Goal: Task Accomplishment & Management: Complete application form

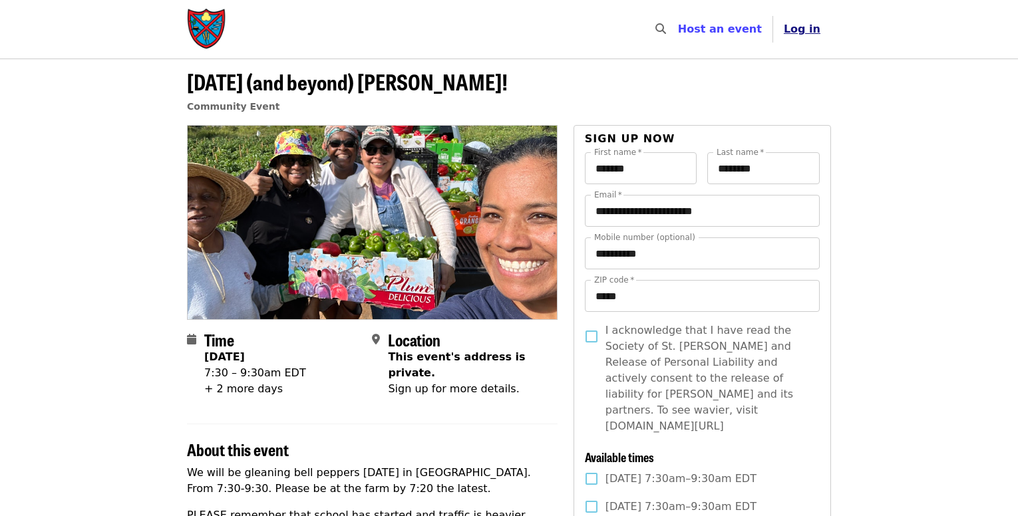
click at [795, 35] on span "Log in" at bounding box center [801, 29] width 37 height 13
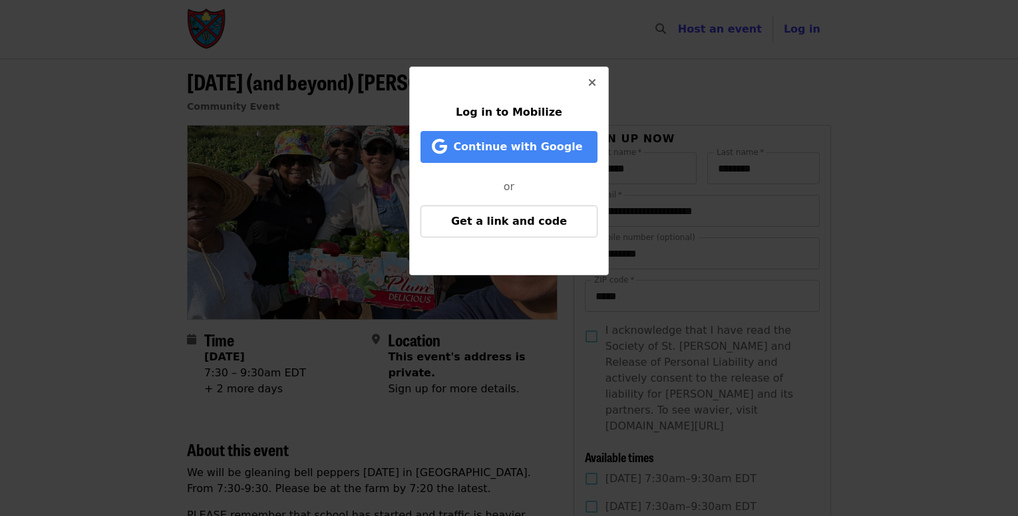
click at [590, 80] on icon "times icon" at bounding box center [592, 82] width 8 height 13
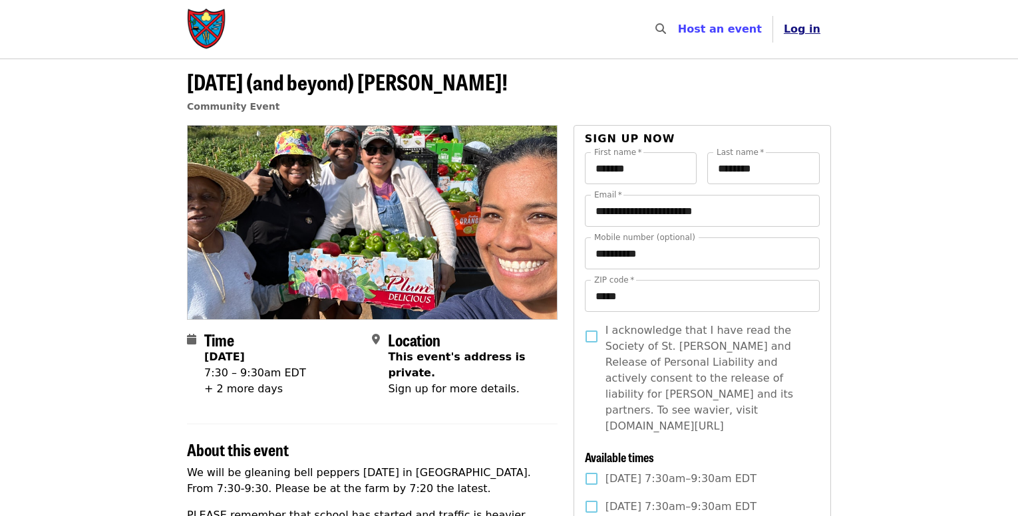
click at [807, 37] on button "Log in" at bounding box center [802, 29] width 58 height 27
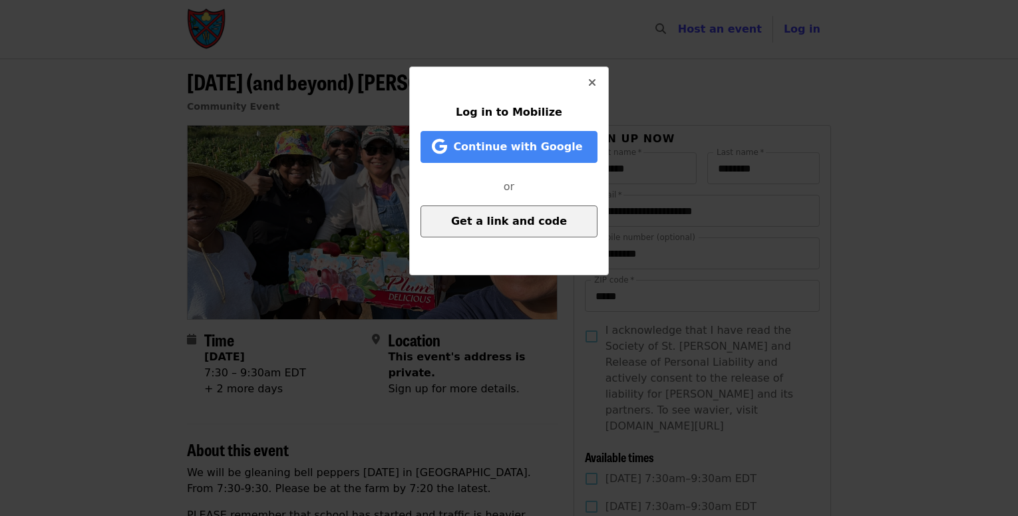
click at [565, 217] on button "Get a link and code" at bounding box center [508, 221] width 177 height 32
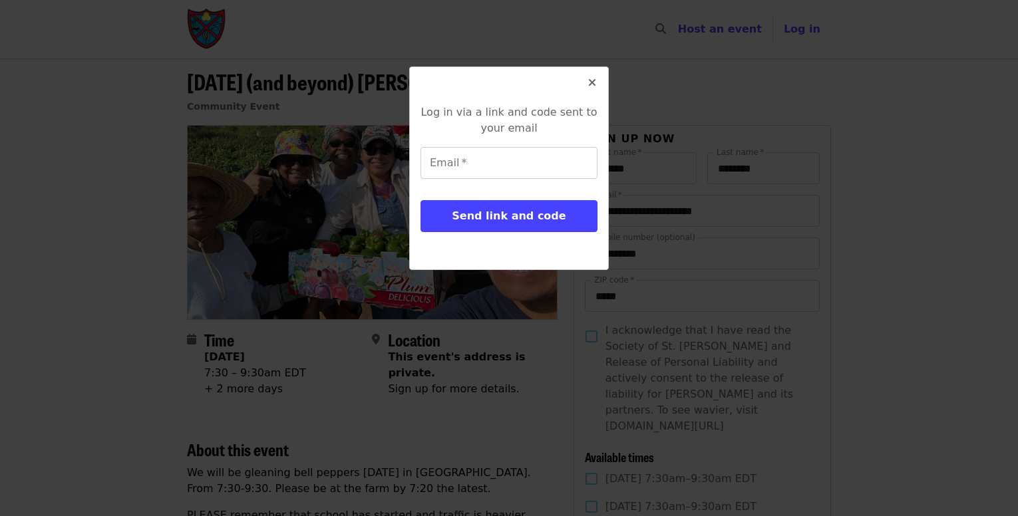
click at [565, 217] on button "Send link and code" at bounding box center [508, 216] width 177 height 32
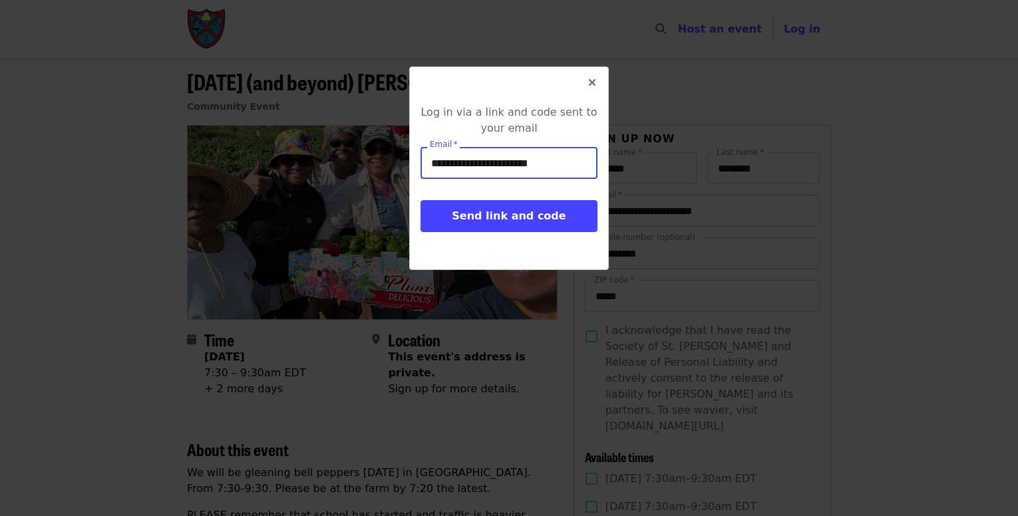
scroll to position [0, 11]
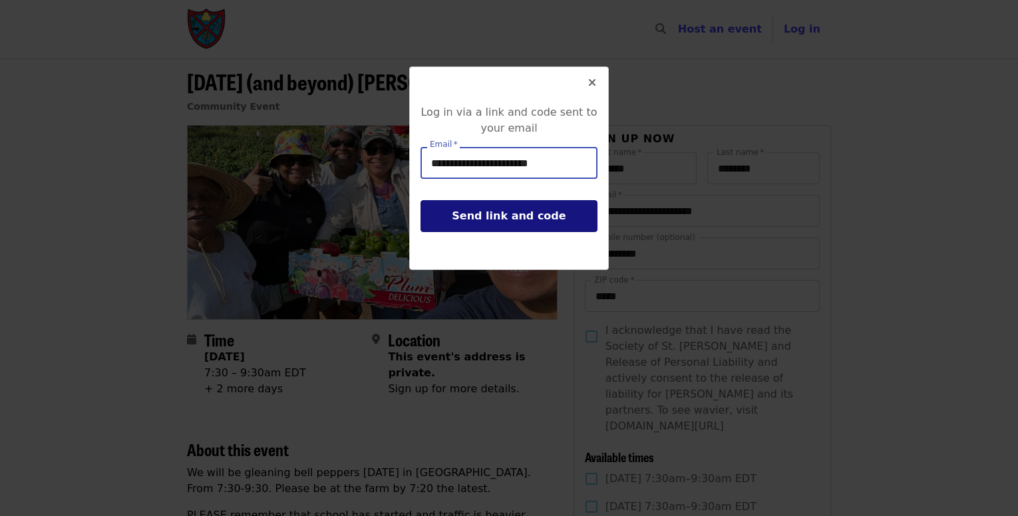
type input "**********"
click at [434, 213] on button "Send link and code" at bounding box center [508, 216] width 177 height 32
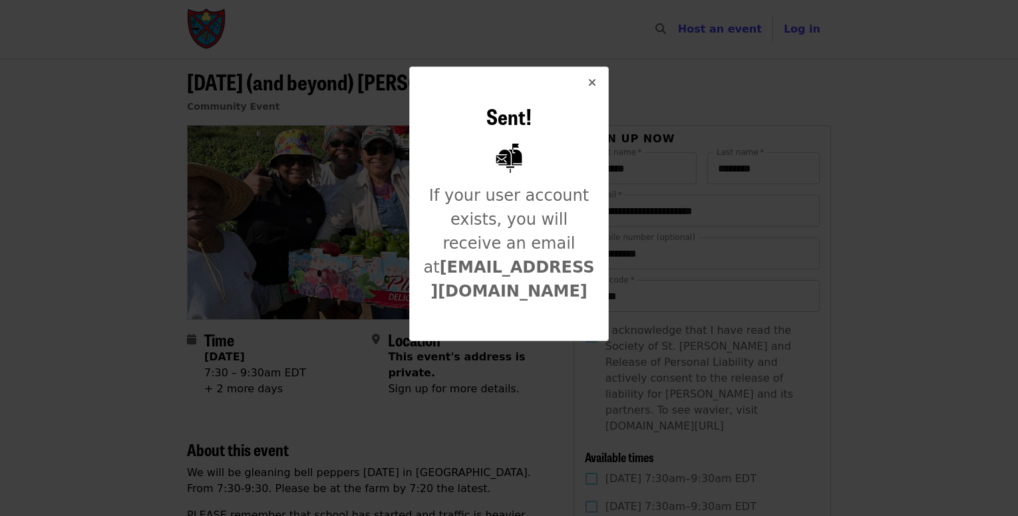
click at [593, 81] on icon "times icon" at bounding box center [592, 82] width 8 height 13
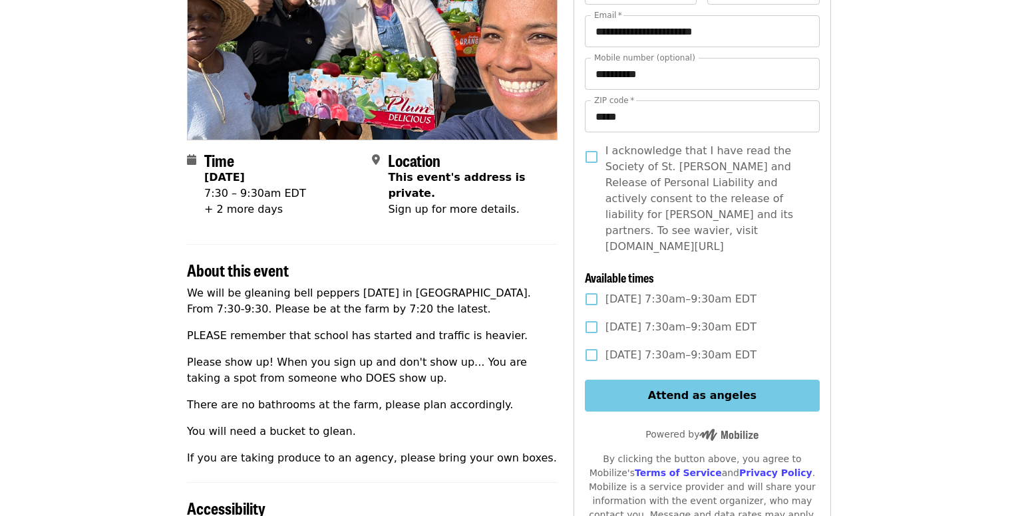
scroll to position [333, 0]
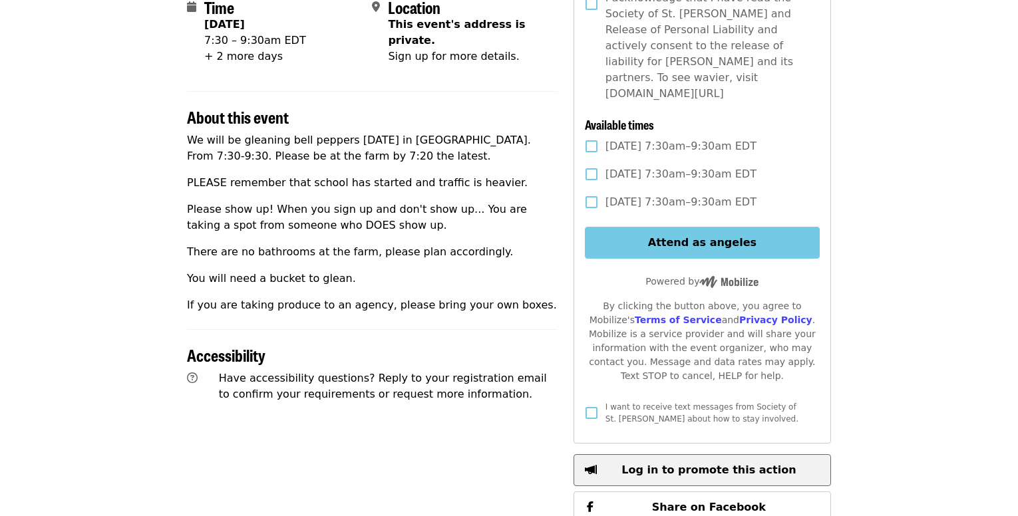
click at [692, 464] on span "Log in to promote this action" at bounding box center [708, 470] width 174 height 13
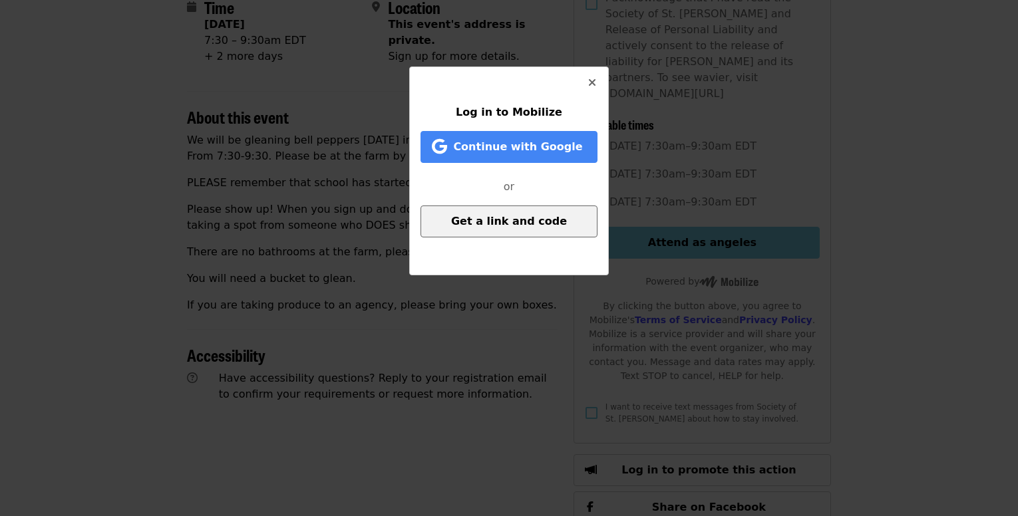
click at [523, 221] on span "Get a link and code" at bounding box center [509, 221] width 116 height 13
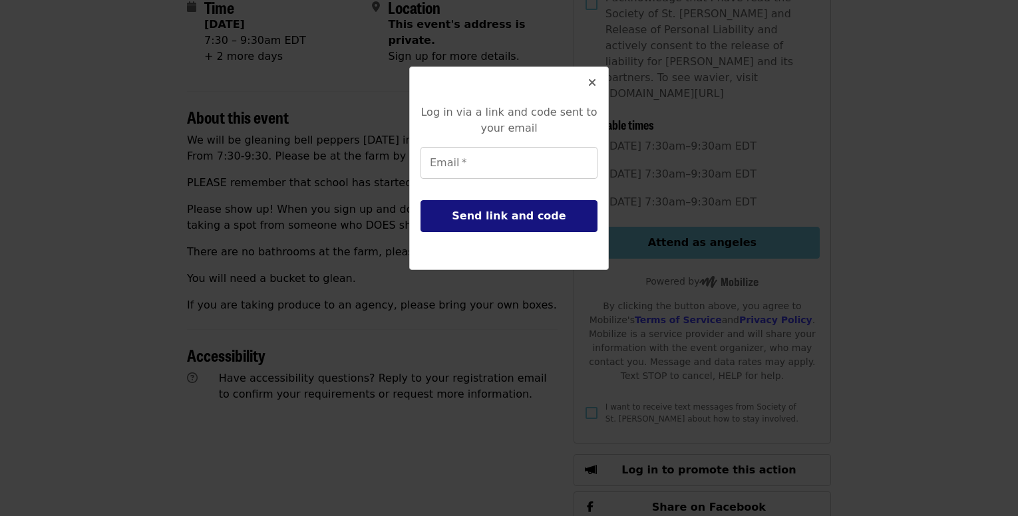
click at [521, 218] on span "Send link and code" at bounding box center [509, 215] width 114 height 13
click at [521, 217] on span "Send link and code" at bounding box center [509, 215] width 114 height 13
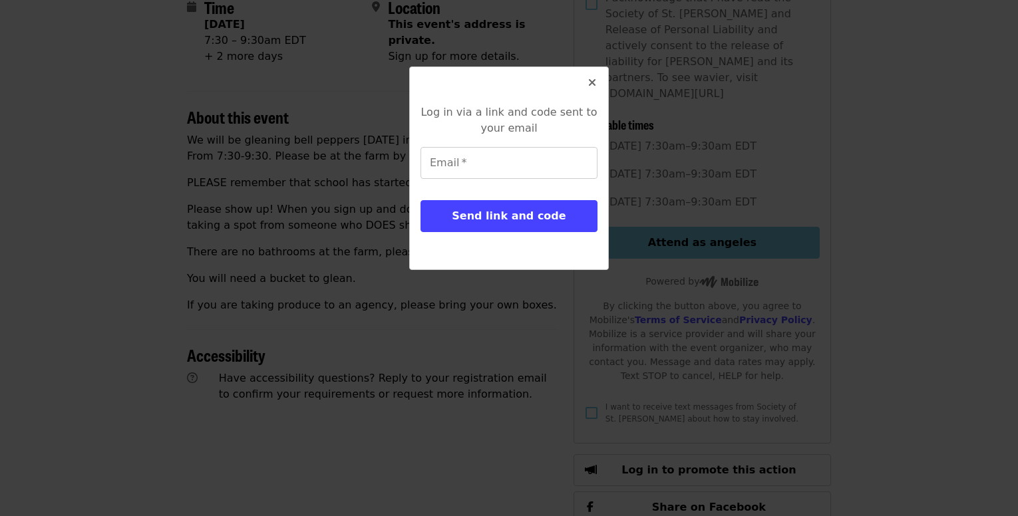
click at [588, 80] on icon "times icon" at bounding box center [592, 82] width 8 height 13
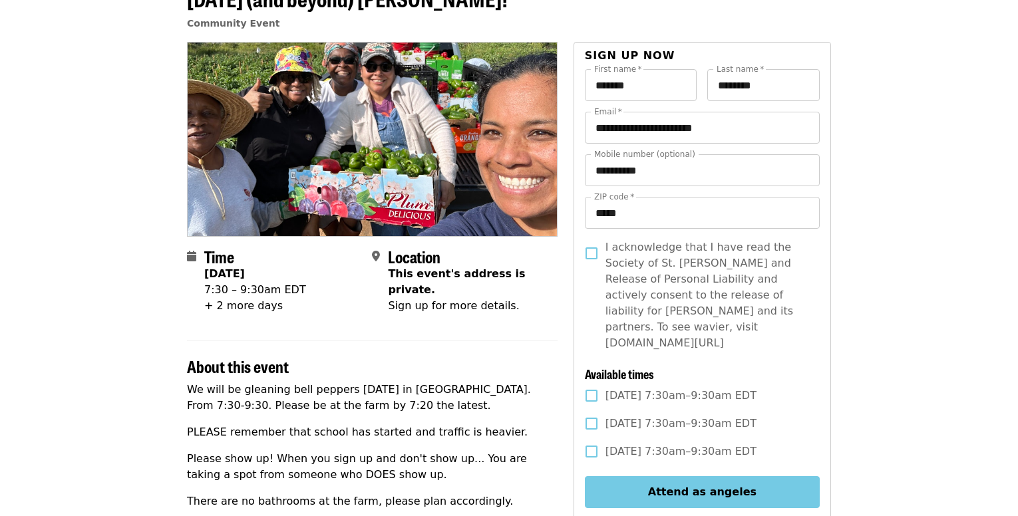
scroll to position [0, 0]
